Goal: Navigation & Orientation: Find specific page/section

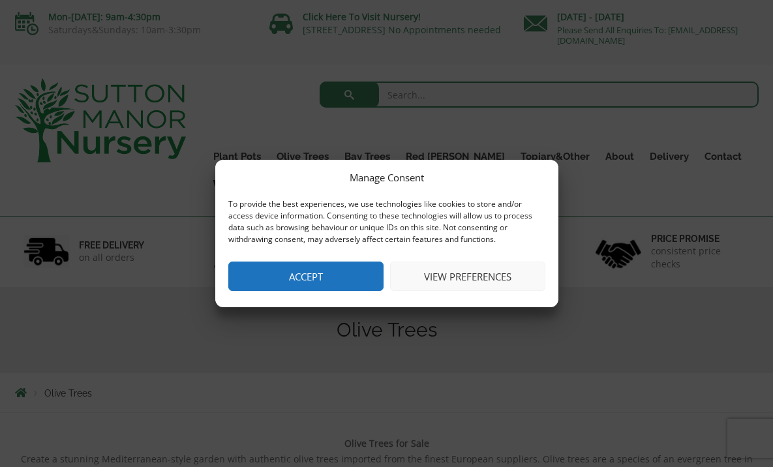
click at [312, 276] on button "Accept" at bounding box center [305, 276] width 155 height 29
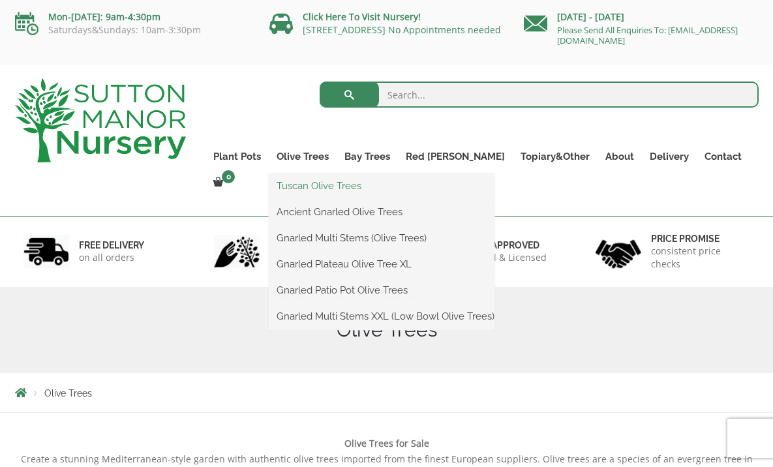
click at [380, 191] on link "Tuscan Olive Trees" at bounding box center [382, 186] width 226 height 20
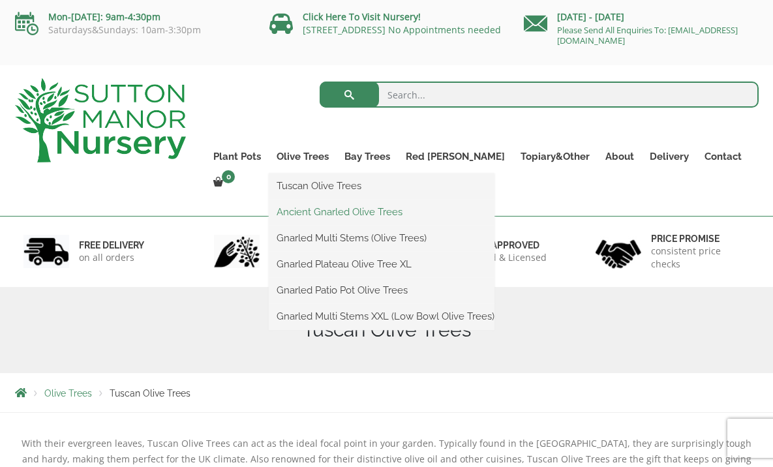
click at [340, 214] on link "Ancient Gnarled Olive Trees" at bounding box center [382, 212] width 226 height 20
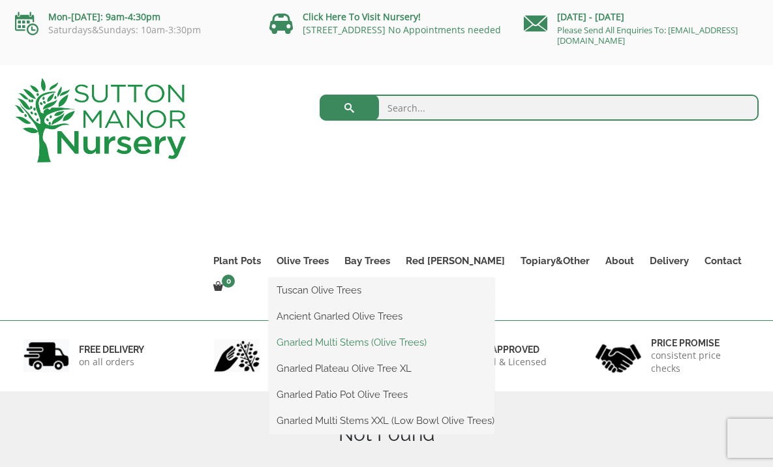
click at [344, 343] on link "Gnarled Multi Stems (Olive Trees)" at bounding box center [382, 343] width 226 height 20
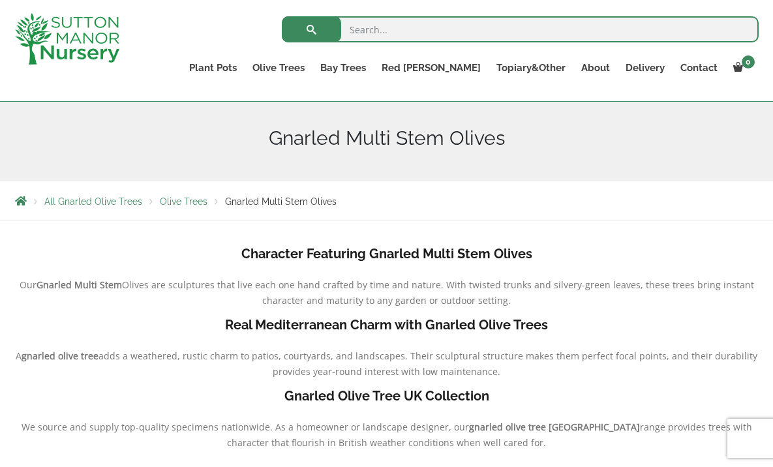
scroll to position [136, 0]
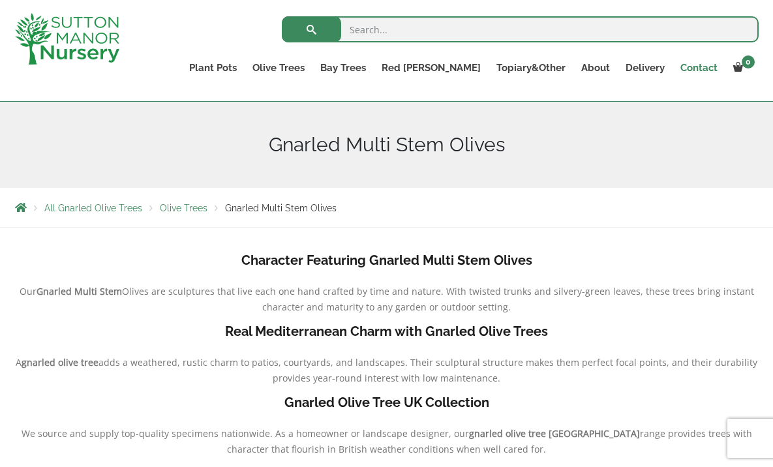
click at [712, 70] on link "Contact" at bounding box center [699, 68] width 53 height 18
